Goal: Feedback & Contribution: Contribute content

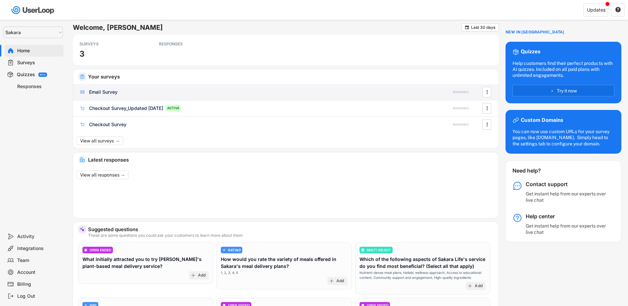
select select ""1348695171700984260__LOOKUP__1738690947652x614414021739539700""
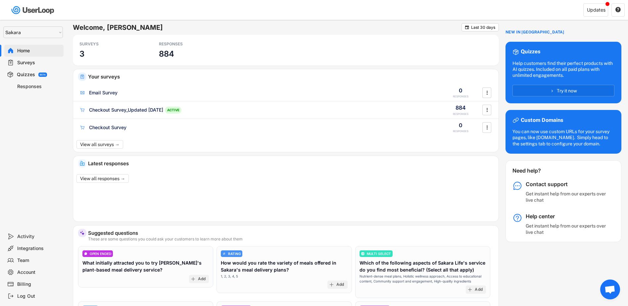
click at [32, 63] on div "Surveys" at bounding box center [39, 63] width 44 height 6
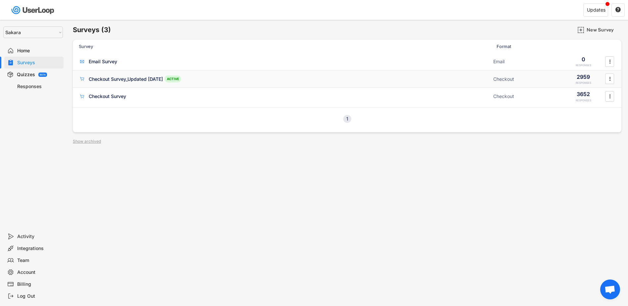
click at [146, 76] on div "Checkout Survey_Updated [DATE]" at bounding box center [126, 79] width 74 height 7
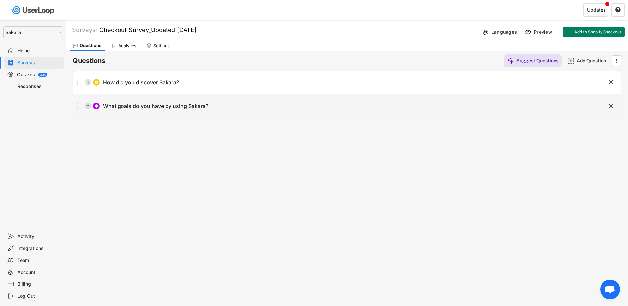
click at [217, 84] on div "1 How did you discover Sakara?" at bounding box center [330, 82] width 515 height 13
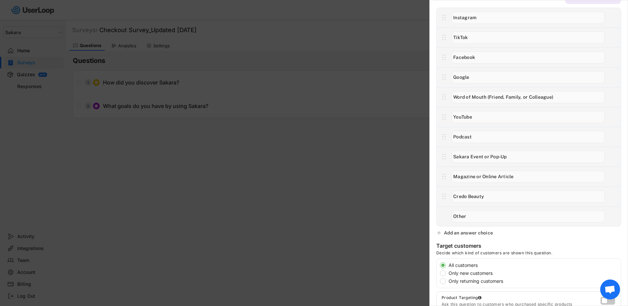
scroll to position [66, 0]
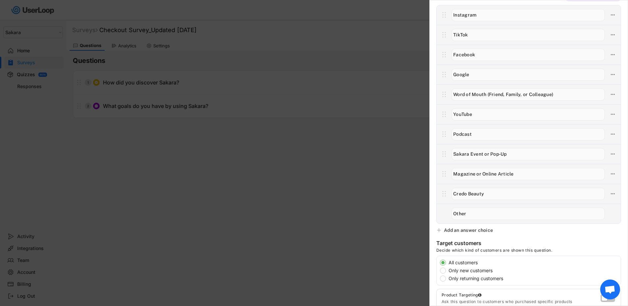
click at [465, 229] on div "Add an answer choice" at bounding box center [468, 230] width 49 height 6
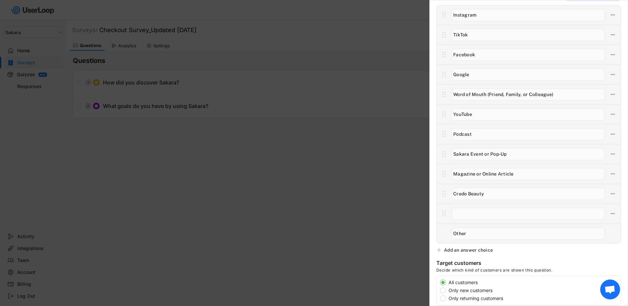
click at [342, 171] on div at bounding box center [314, 153] width 628 height 306
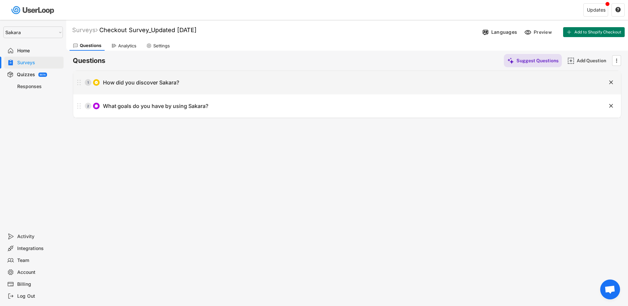
click at [159, 81] on div "How did you discover Sakara?" at bounding box center [141, 82] width 76 height 7
type input "How did you discover Sakara?"
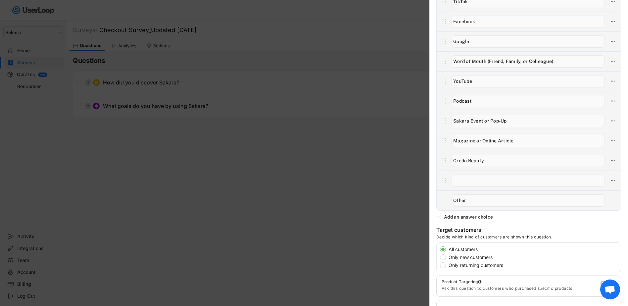
scroll to position [66, 0]
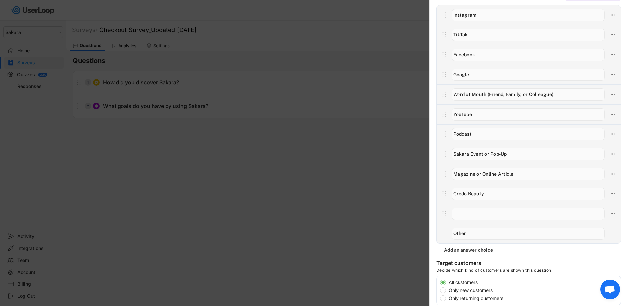
click at [470, 212] on input "input" at bounding box center [527, 214] width 153 height 12
click at [482, 213] on input "input" at bounding box center [527, 214] width 153 height 12
drag, startPoint x: 469, startPoint y: 213, endPoint x: 505, endPoint y: 212, distance: 35.8
click at [505, 212] on input "input" at bounding box center [527, 214] width 153 height 12
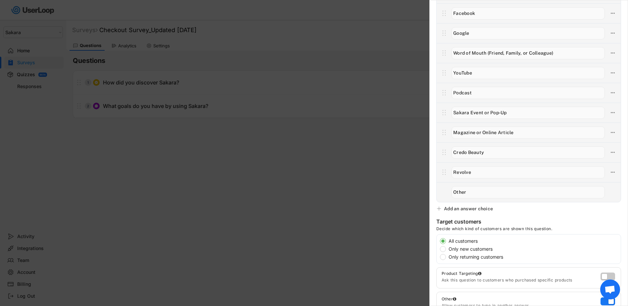
scroll to position [165, 0]
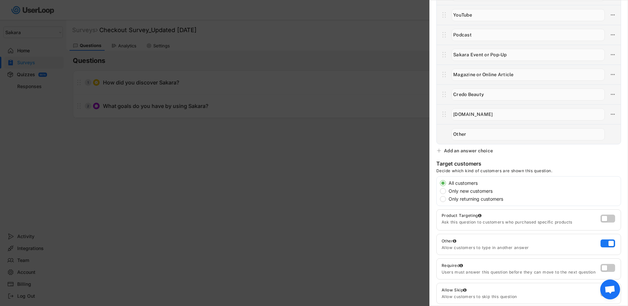
type input "[DOMAIN_NAME]"
click at [477, 148] on div "Add an answer choice" at bounding box center [468, 151] width 49 height 6
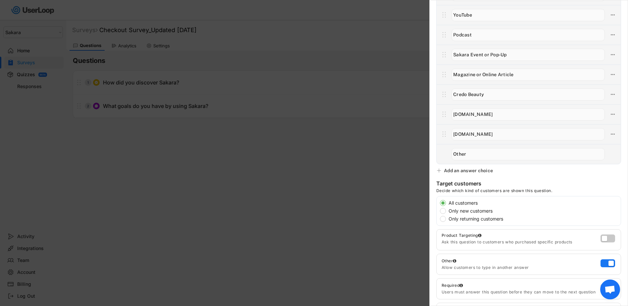
type input "[DOMAIN_NAME]"
click at [550, 177] on div "Single Select  Question Answers Suggest Answers Add an answer choice Target cu…" at bounding box center [528, 153] width 199 height 306
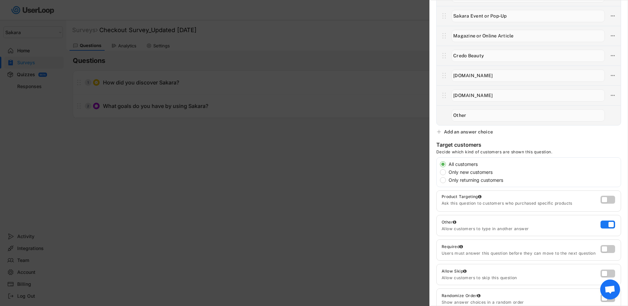
scroll to position [132, 0]
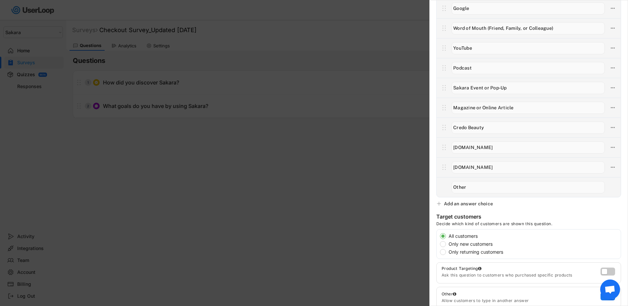
click at [472, 204] on div "Add an answer choice" at bounding box center [468, 204] width 49 height 6
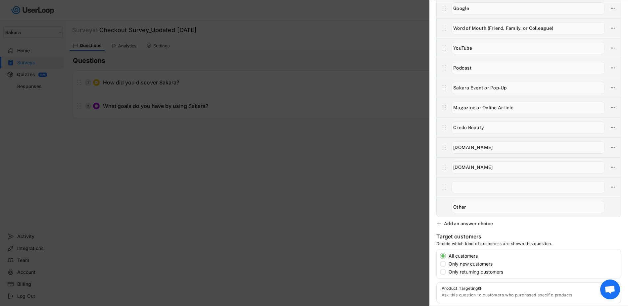
type input "C"
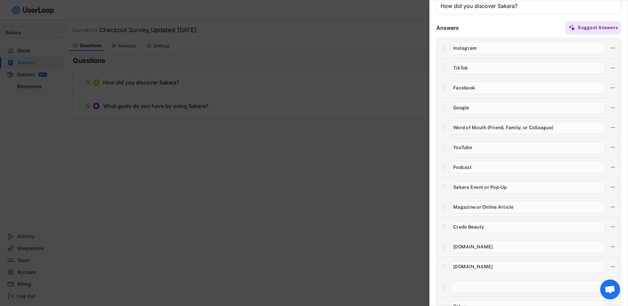
scroll to position [0, 0]
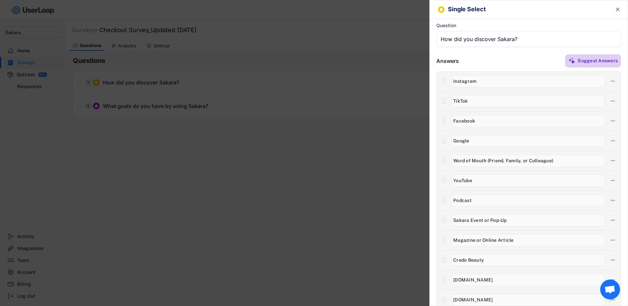
click at [598, 60] on div "Suggest Answers" at bounding box center [598, 61] width 40 height 6
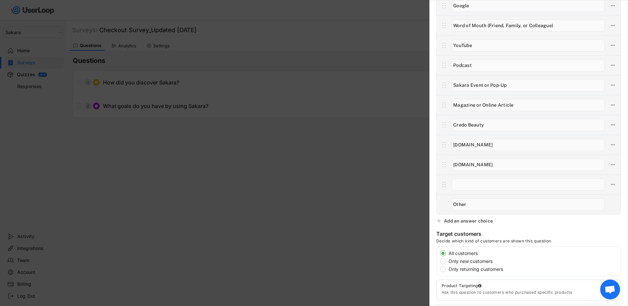
scroll to position [265, 0]
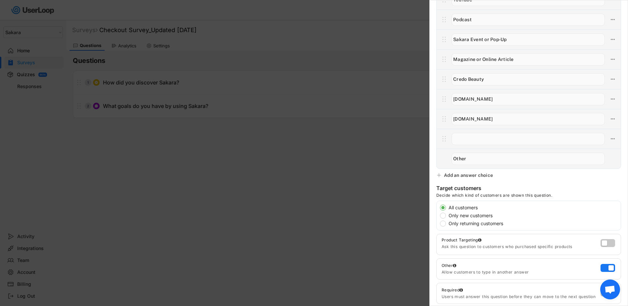
click at [481, 133] on input "input" at bounding box center [527, 139] width 153 height 12
paste input "AI assistant (e.g., ChatGPT, Perplexity, [PERSON_NAME], etc.)”"
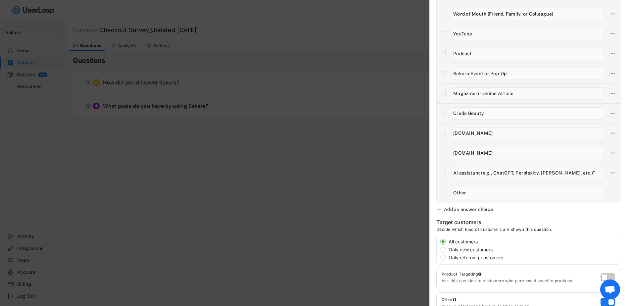
scroll to position [232, 0]
drag, startPoint x: 494, startPoint y: 171, endPoint x: 482, endPoint y: 172, distance: 12.6
click at [482, 172] on input "input" at bounding box center [527, 172] width 153 height 12
click at [561, 170] on input "input" at bounding box center [527, 172] width 153 height 12
click at [460, 171] on input "input" at bounding box center [527, 172] width 153 height 12
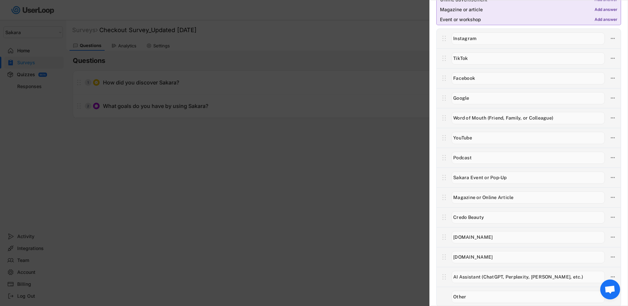
scroll to position [0, 0]
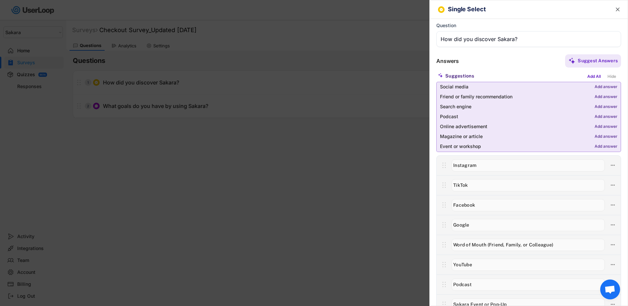
type input "AI Assistant (ChatGPT, Perplexity, [PERSON_NAME], etc.)"
click at [549, 10] on h6 "Single Select" at bounding box center [524, 9] width 153 height 7
click at [343, 197] on div at bounding box center [314, 153] width 628 height 306
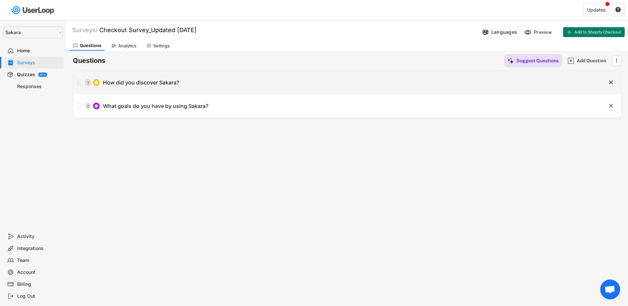
click at [184, 86] on div "1 How did you discover Sakara?" at bounding box center [330, 82] width 515 height 13
type input "How did you discover Sakara?"
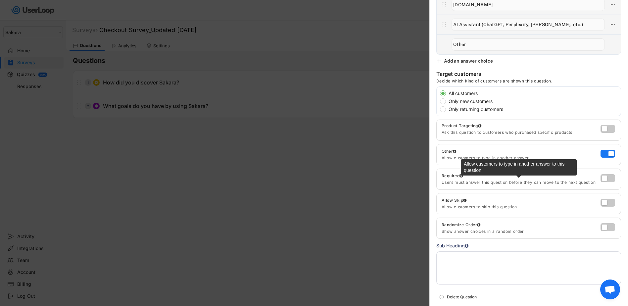
scroll to position [325, 0]
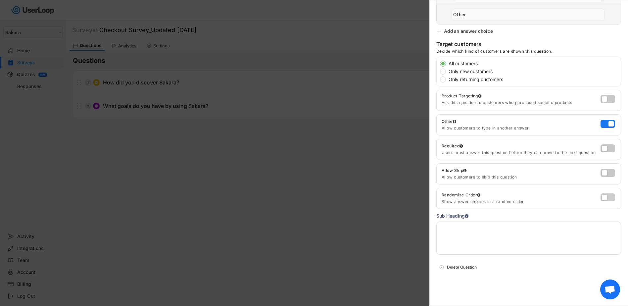
click at [603, 196] on label at bounding box center [606, 196] width 15 height 8
click at [0, 0] on input "checkbox" at bounding box center [0, 0] width 0 height 0
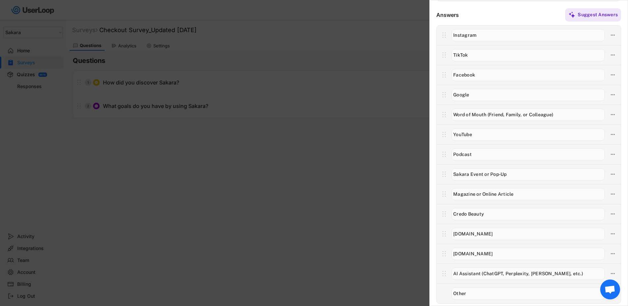
scroll to position [0, 0]
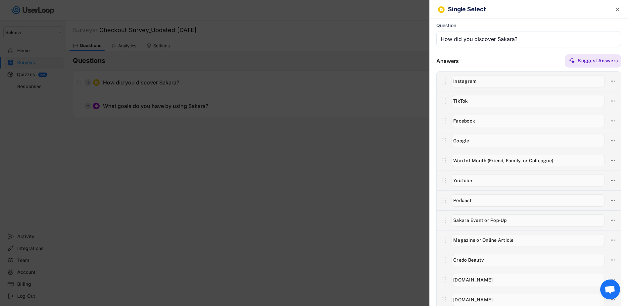
click at [265, 226] on div at bounding box center [314, 153] width 628 height 306
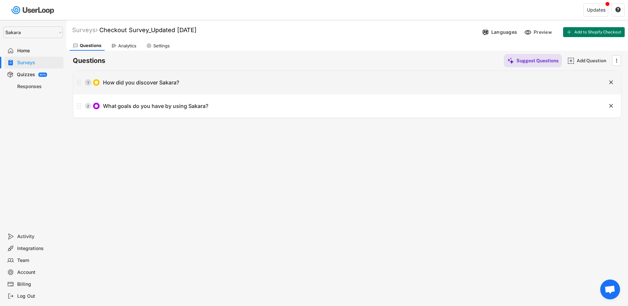
click at [181, 80] on div "1 How did you discover Sakara?" at bounding box center [330, 82] width 515 height 13
type input "How did you discover Sakara?"
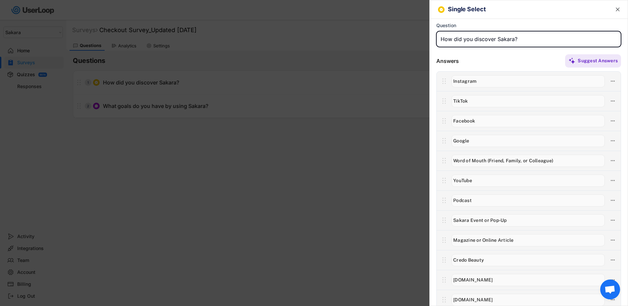
click at [304, 222] on div at bounding box center [314, 153] width 628 height 306
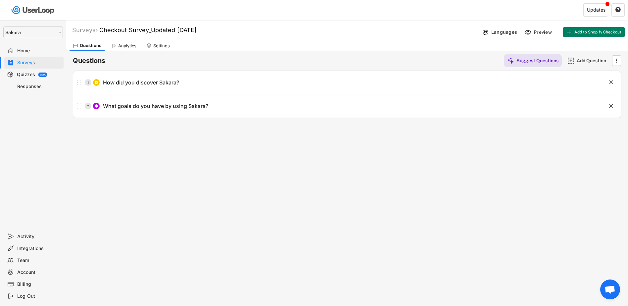
click at [35, 54] on div "Home" at bounding box center [33, 51] width 59 height 12
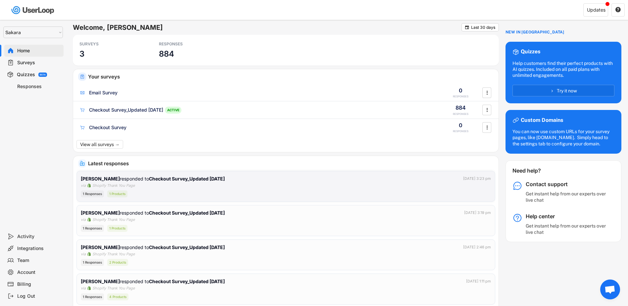
click at [335, 189] on div "[PERSON_NAME] responded to Checkout Survey_Updated [DATE] [DATE] 3:23 pm via Sh…" at bounding box center [286, 186] width 410 height 23
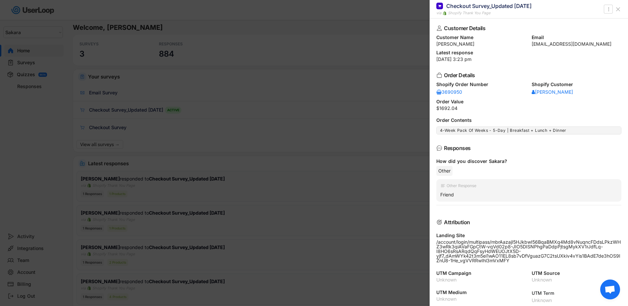
click at [396, 85] on div at bounding box center [314, 153] width 628 height 306
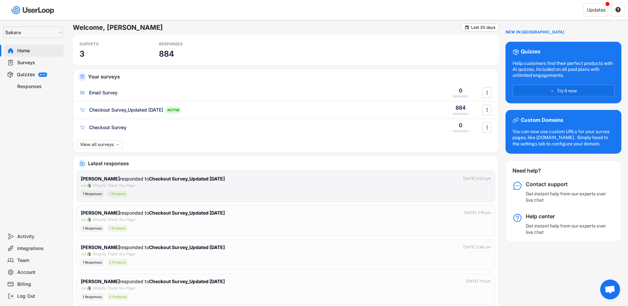
click at [151, 215] on div "[PERSON_NAME] responded to Checkout Survey_Updated [DATE] [DATE] 3:19 pm via Sh…" at bounding box center [285, 219] width 419 height 34
click at [151, 213] on strong "Checkout Survey_Updated [DATE]" at bounding box center [187, 213] width 76 height 6
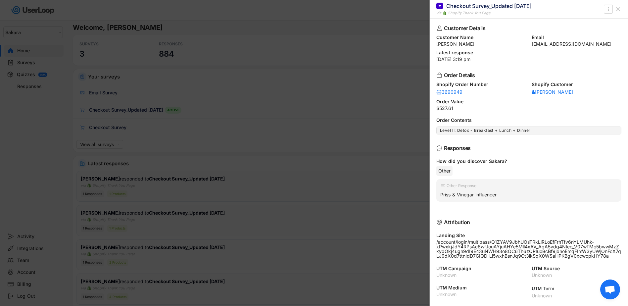
click at [463, 194] on div "Priss & Vinegar influencer" at bounding box center [528, 195] width 177 height 6
copy div "Priss & Vinegar influencer"
click at [331, 149] on div at bounding box center [314, 153] width 628 height 306
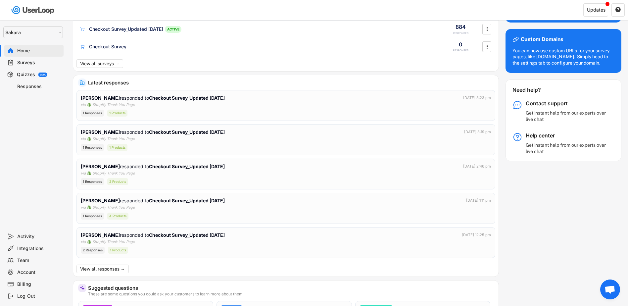
scroll to position [99, 0]
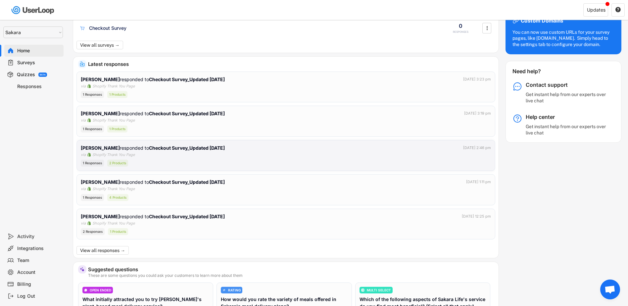
click at [198, 158] on div "[PERSON_NAME] responded to Checkout Survey_Updated [DATE] [DATE] 2:46 pm via Sh…" at bounding box center [286, 155] width 410 height 23
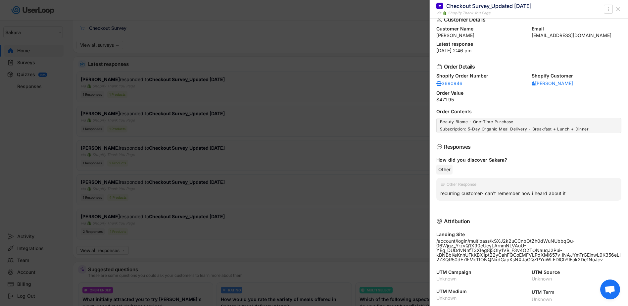
scroll to position [11, 0]
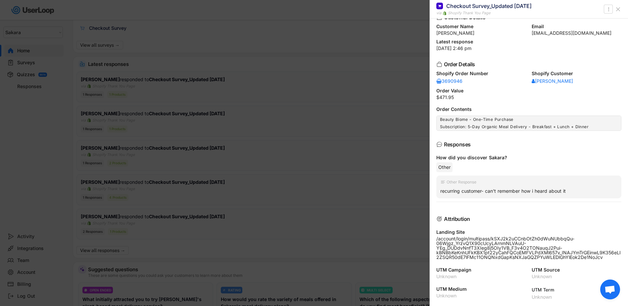
click at [318, 166] on div at bounding box center [314, 153] width 628 height 306
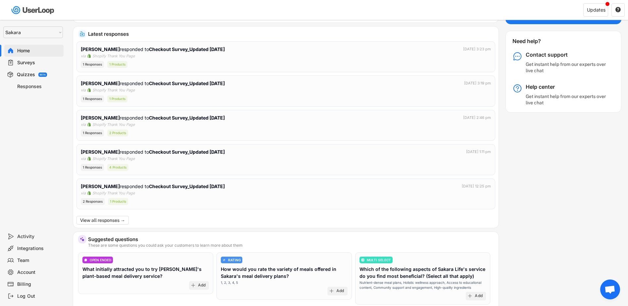
scroll to position [165, 0]
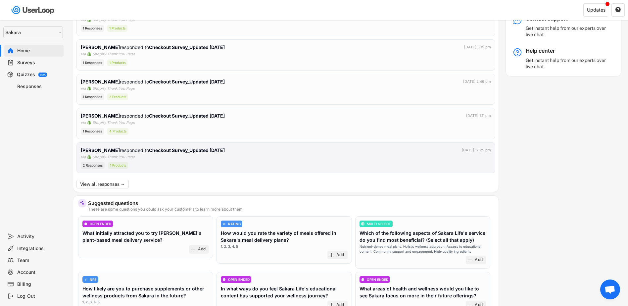
click at [129, 152] on div "[PERSON_NAME] responded to Checkout Survey_Updated [DATE]" at bounding box center [153, 150] width 145 height 7
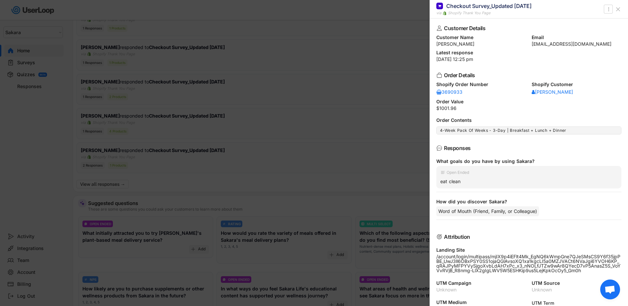
click at [361, 162] on div at bounding box center [314, 153] width 628 height 306
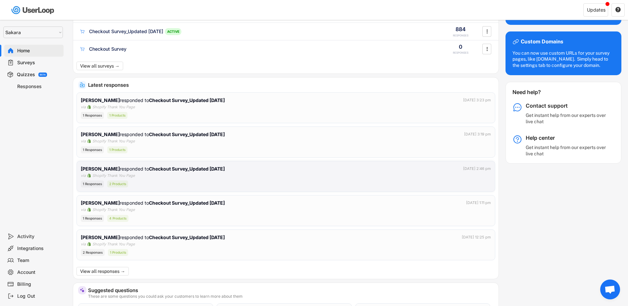
scroll to position [0, 0]
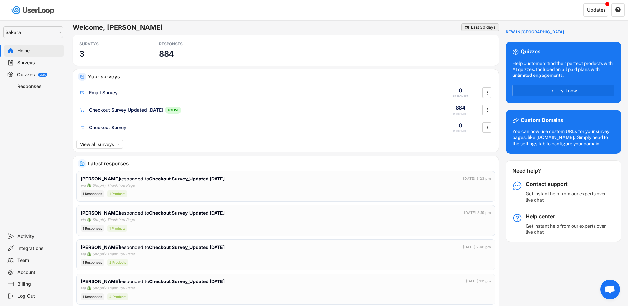
click at [484, 27] on div "Last 30 days" at bounding box center [483, 27] width 24 height 4
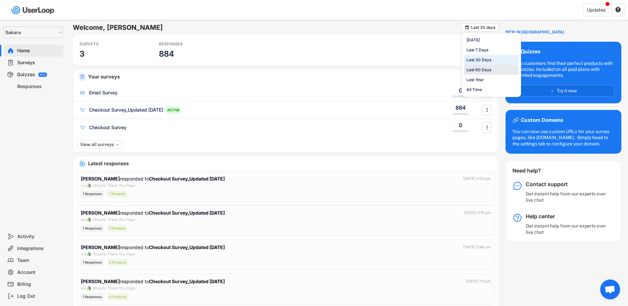
click at [486, 71] on div "Last 60 Days" at bounding box center [478, 70] width 25 height 6
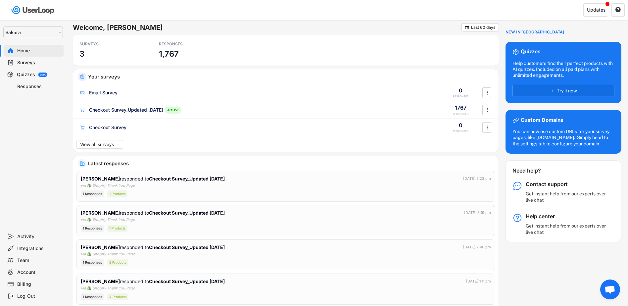
click at [27, 61] on div "Surveys" at bounding box center [39, 63] width 44 height 6
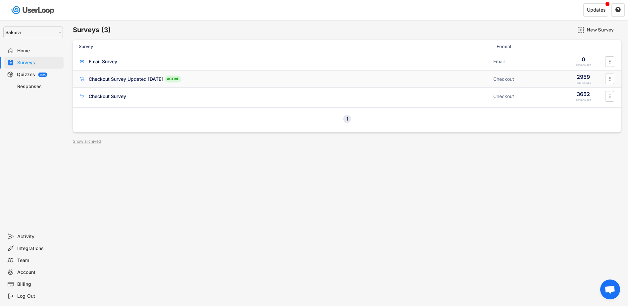
click at [128, 82] on div "Checkout Survey_Updated [DATE]" at bounding box center [126, 79] width 74 height 7
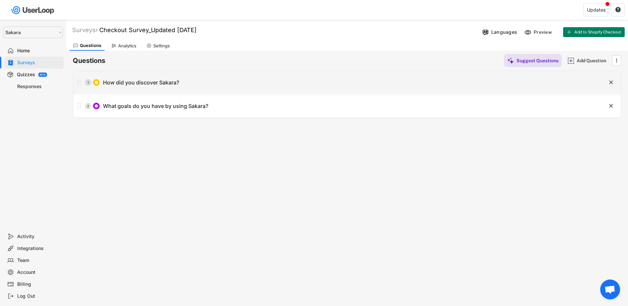
click at [217, 83] on div "1 How did you discover Sakara?" at bounding box center [330, 82] width 515 height 13
type input "How did you discover Sakara?"
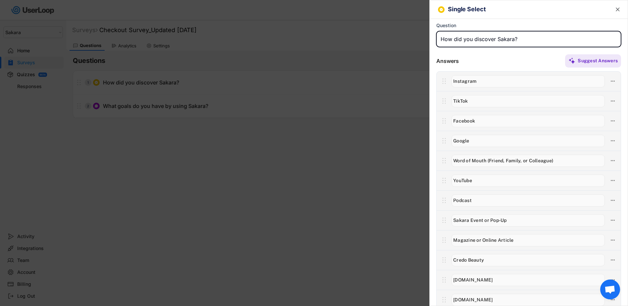
scroll to position [66, 0]
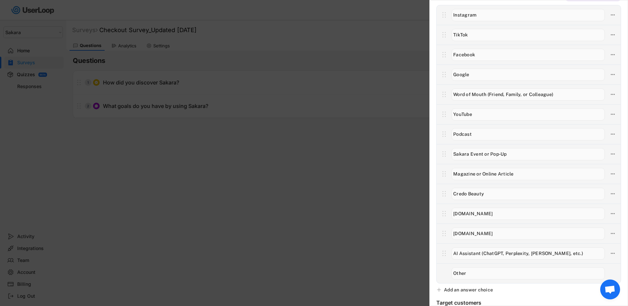
click at [476, 271] on input "input" at bounding box center [527, 273] width 153 height 12
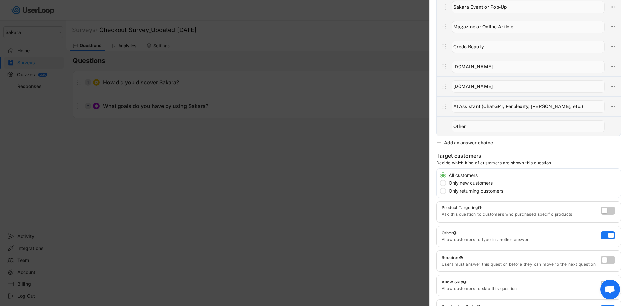
scroll to position [126, 0]
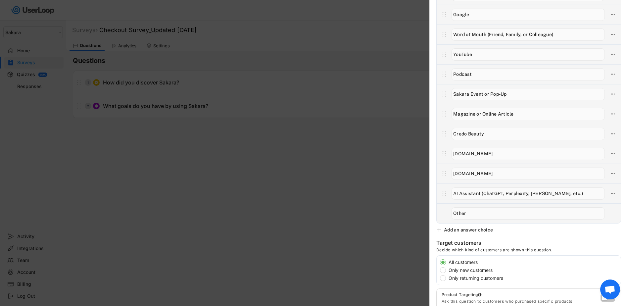
click at [480, 216] on input "input" at bounding box center [527, 213] width 153 height 12
click at [470, 230] on div "Add an answer choice" at bounding box center [468, 230] width 49 height 6
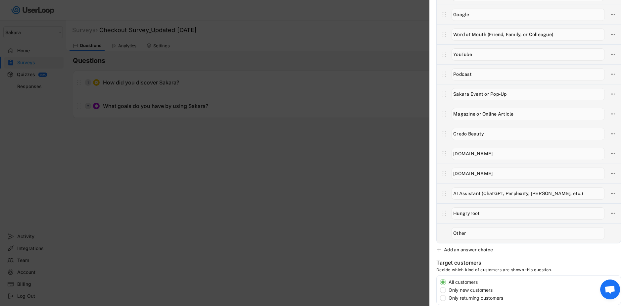
type input "Hungryroot"
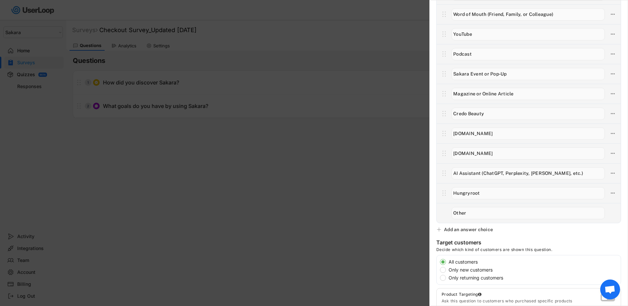
scroll to position [93, 0]
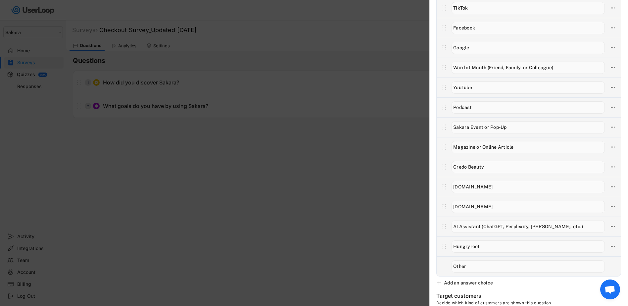
click at [218, 63] on div at bounding box center [314, 153] width 628 height 306
